Goal: Information Seeking & Learning: Learn about a topic

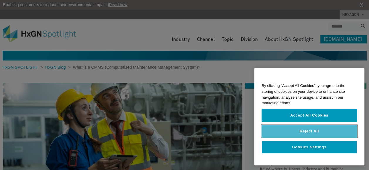
click at [313, 135] on button "Reject All" at bounding box center [309, 131] width 95 height 13
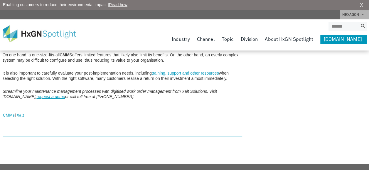
scroll to position [957, 0]
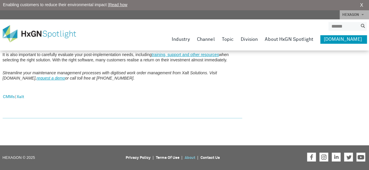
click at [189, 156] on link "About" at bounding box center [190, 158] width 11 height 4
click at [23, 99] on link "Xalt" at bounding box center [20, 97] width 7 height 8
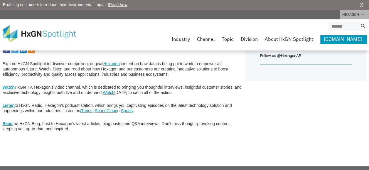
scroll to position [80, 0]
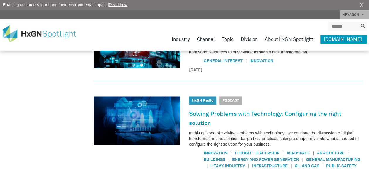
scroll to position [411, 0]
